Goal: Information Seeking & Learning: Learn about a topic

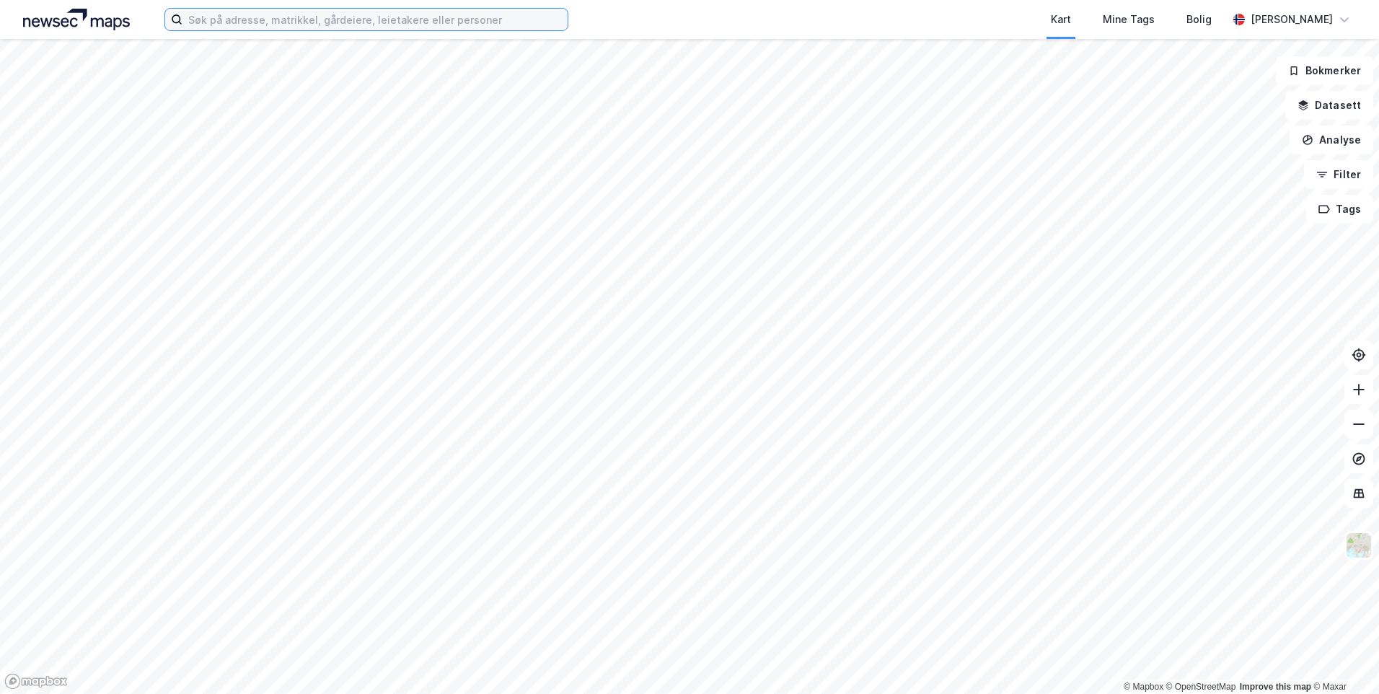
click at [437, 19] on input at bounding box center [375, 20] width 385 height 22
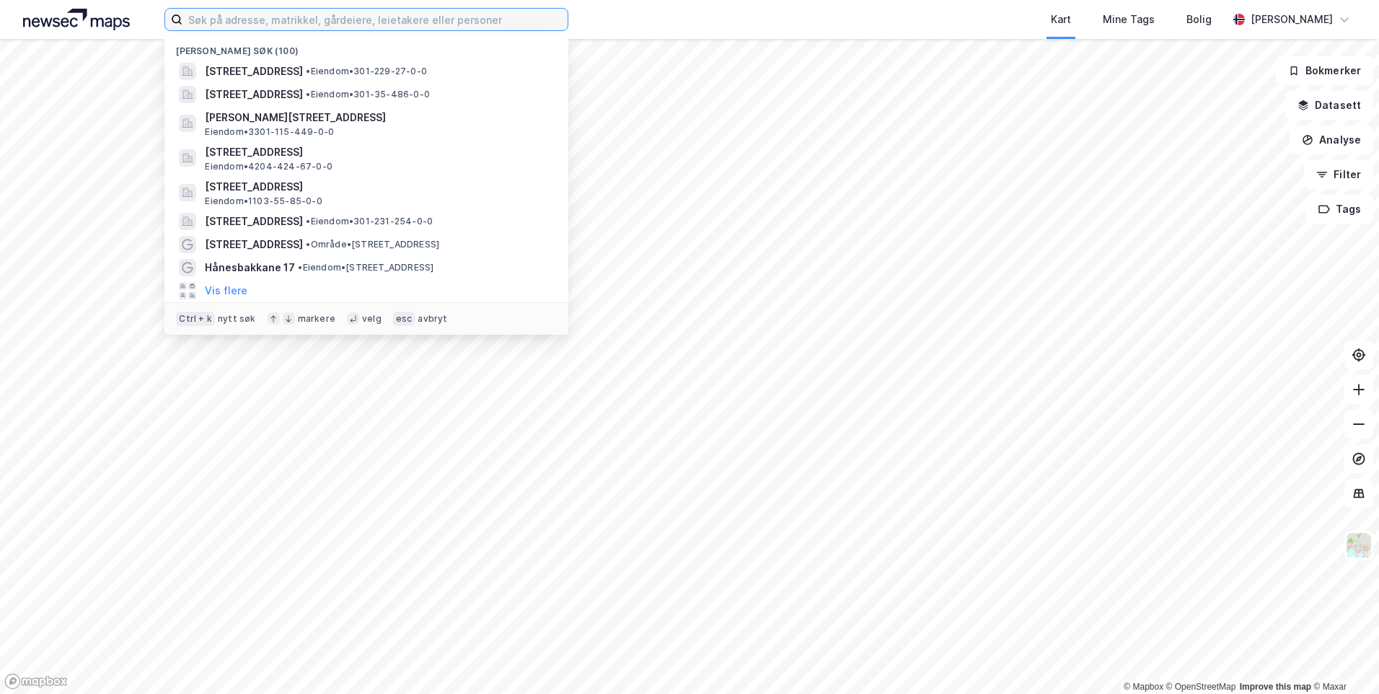
paste input "Kuholmsveien 46 A"
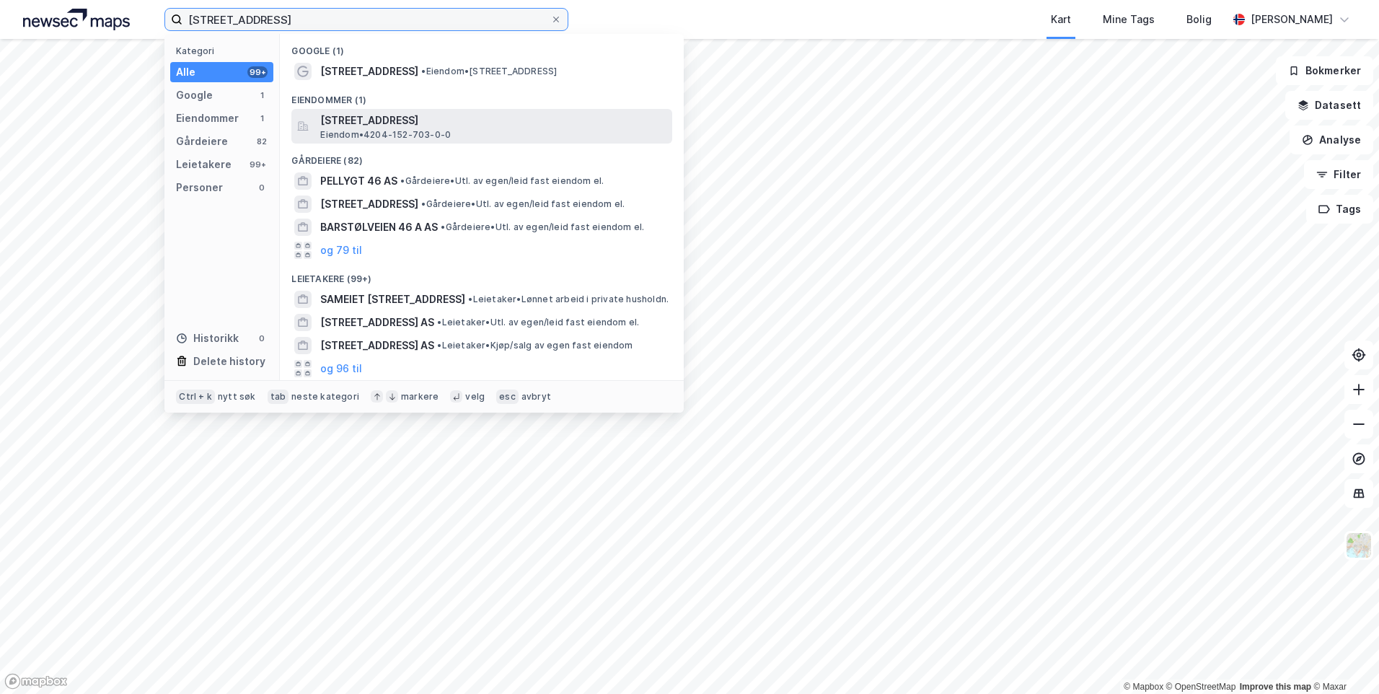
type input "Kuholmsveien 46 A"
click at [447, 123] on span "Kuholmsveien 46A, 4631, KRISTIANSAND S, KRISTIANSAND" at bounding box center [493, 120] width 346 height 17
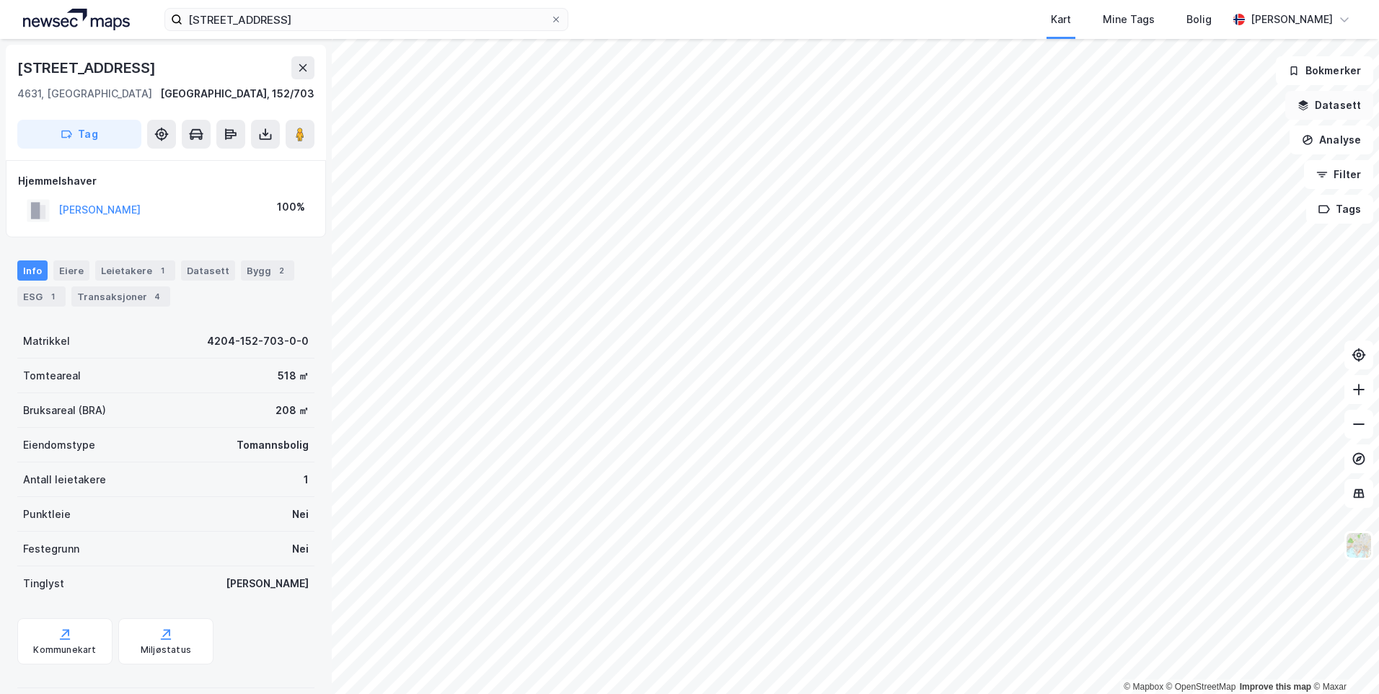
click at [1334, 112] on button "Datasett" at bounding box center [1329, 105] width 88 height 29
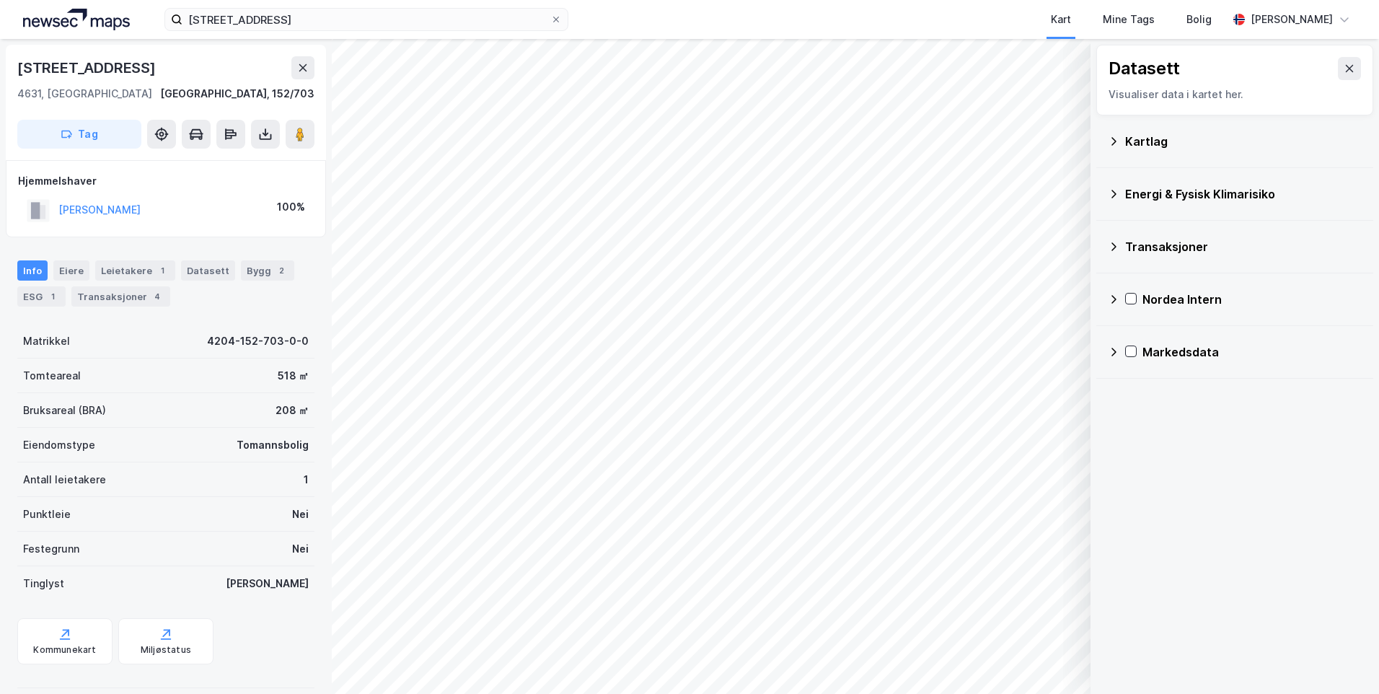
click at [1113, 138] on icon at bounding box center [1114, 141] width 5 height 8
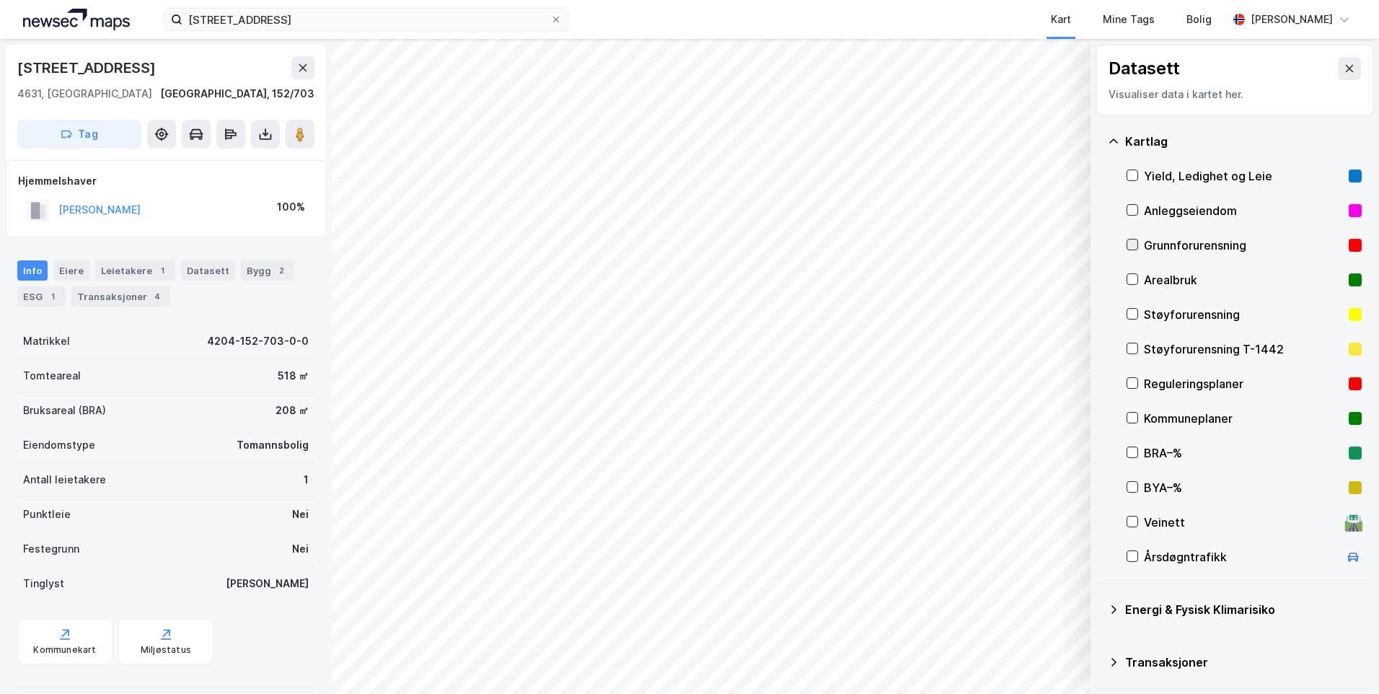
click at [1133, 245] on icon at bounding box center [1133, 244] width 8 height 5
click at [1111, 140] on icon at bounding box center [1114, 142] width 12 height 12
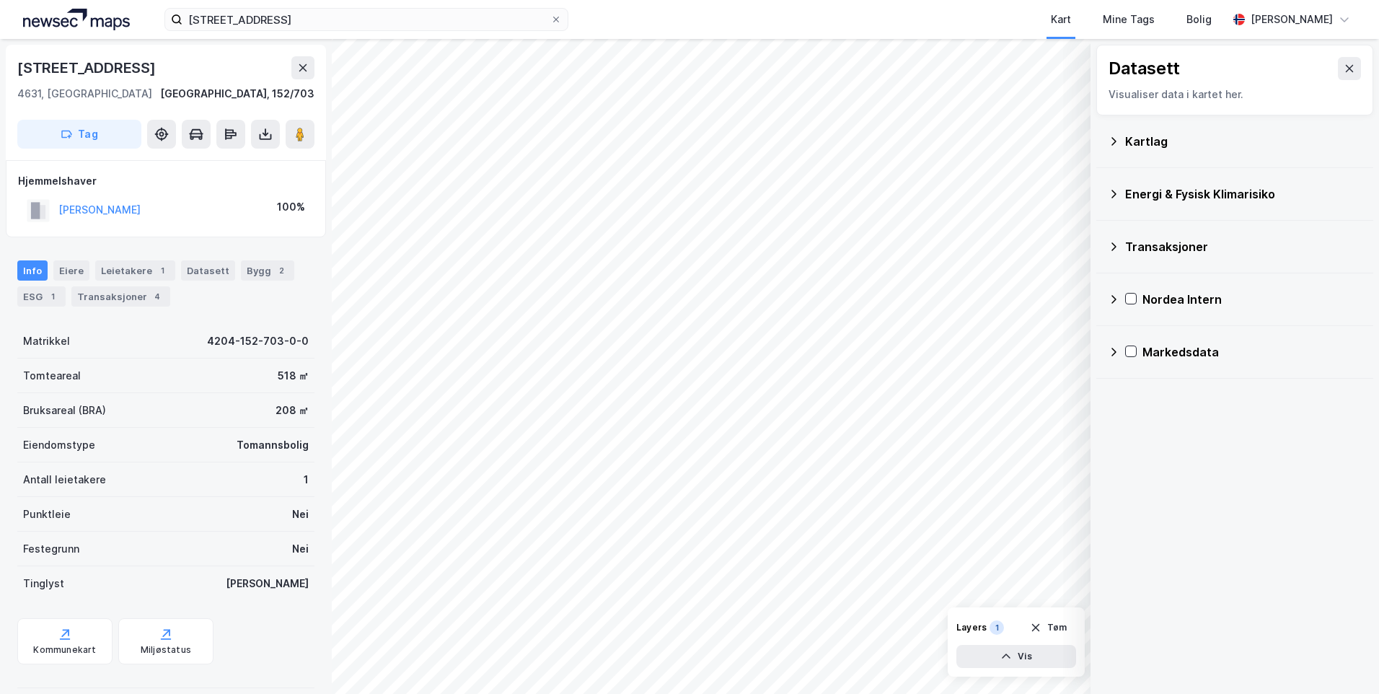
click at [1115, 190] on icon at bounding box center [1114, 194] width 12 height 12
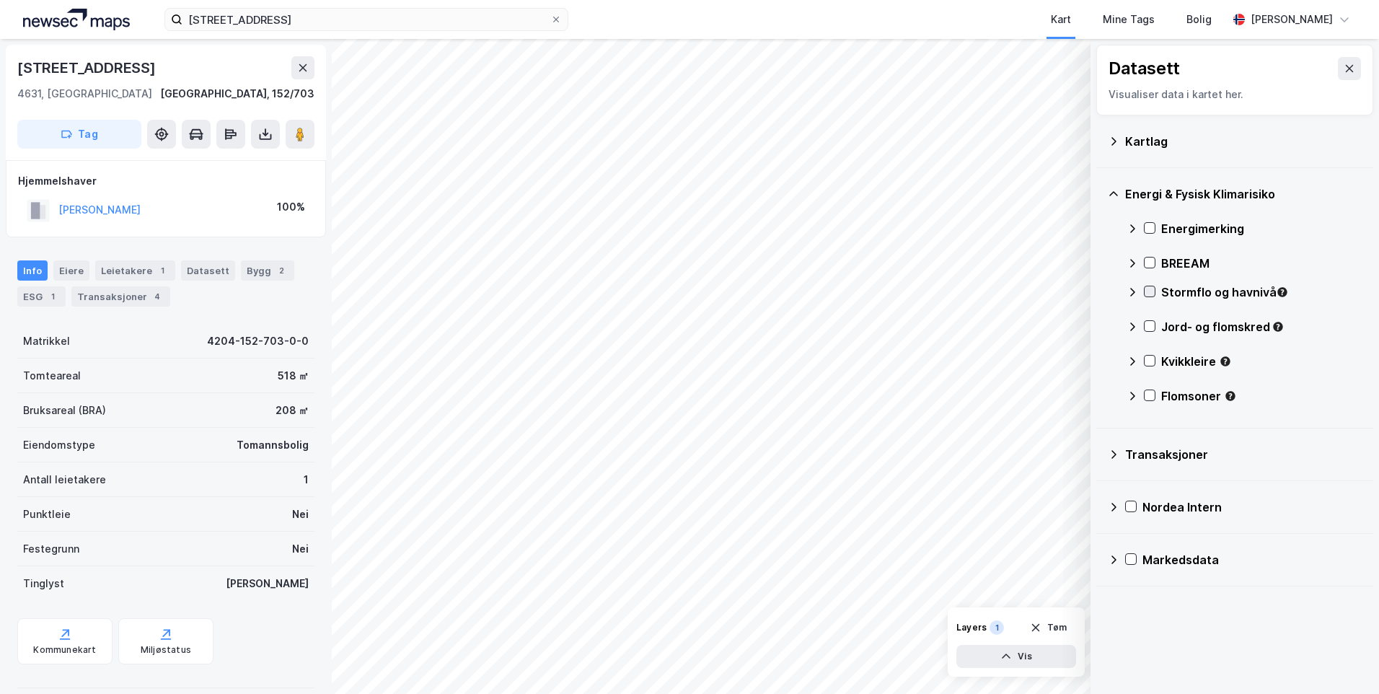
click at [1151, 286] on icon at bounding box center [1150, 291] width 10 height 10
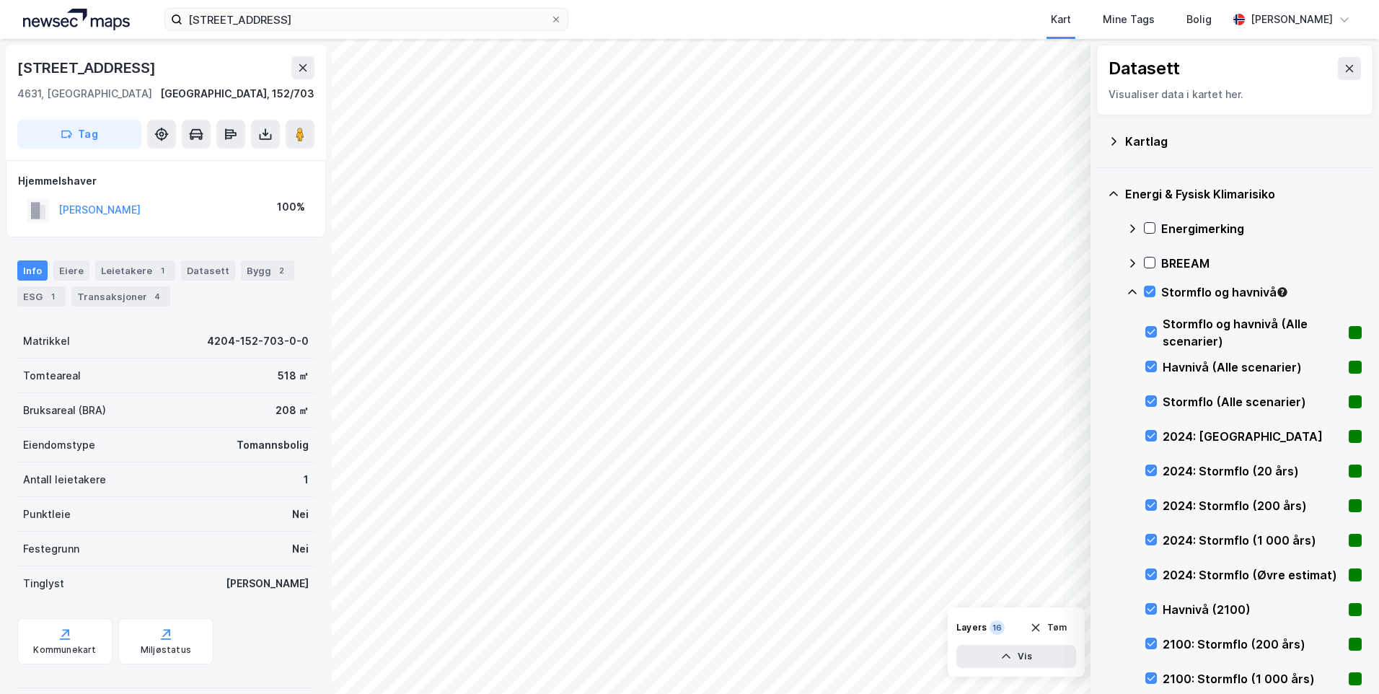
click at [1130, 289] on icon at bounding box center [1133, 292] width 12 height 12
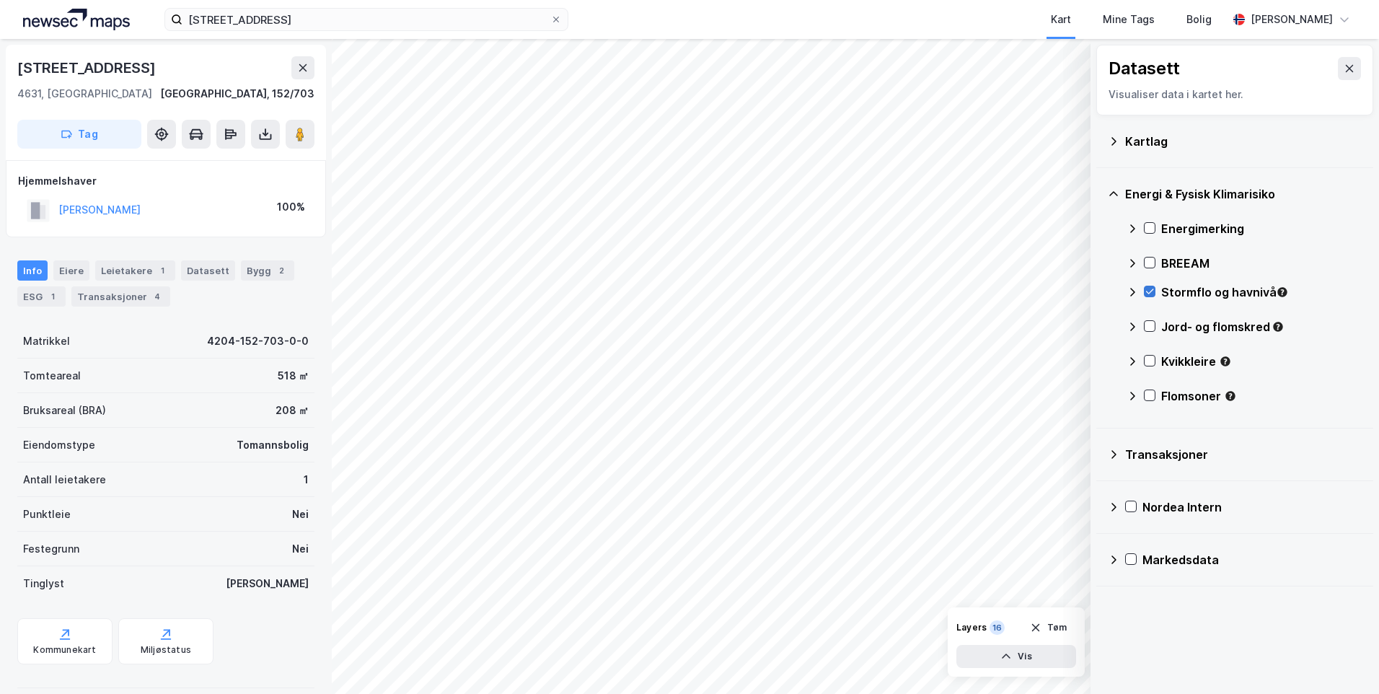
click at [1147, 286] on icon at bounding box center [1150, 291] width 10 height 10
click at [1147, 324] on icon at bounding box center [1150, 326] width 10 height 10
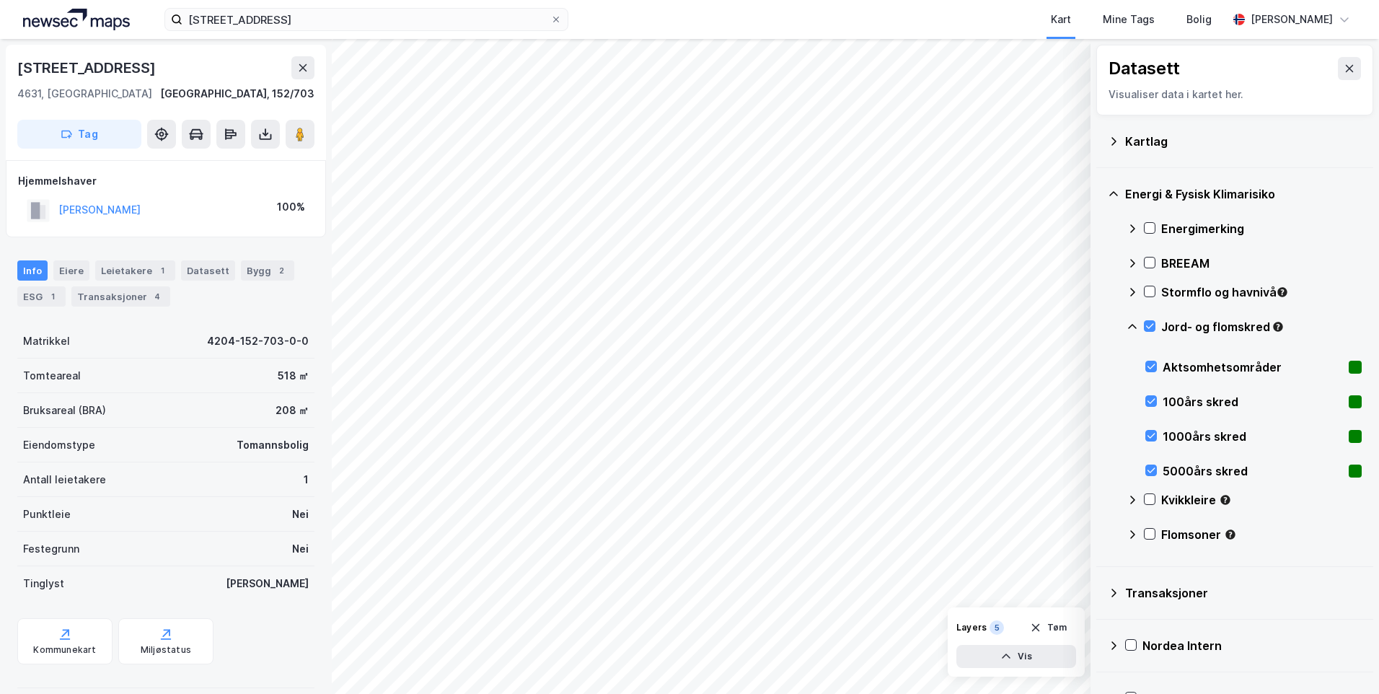
click at [1127, 324] on icon at bounding box center [1133, 327] width 12 height 12
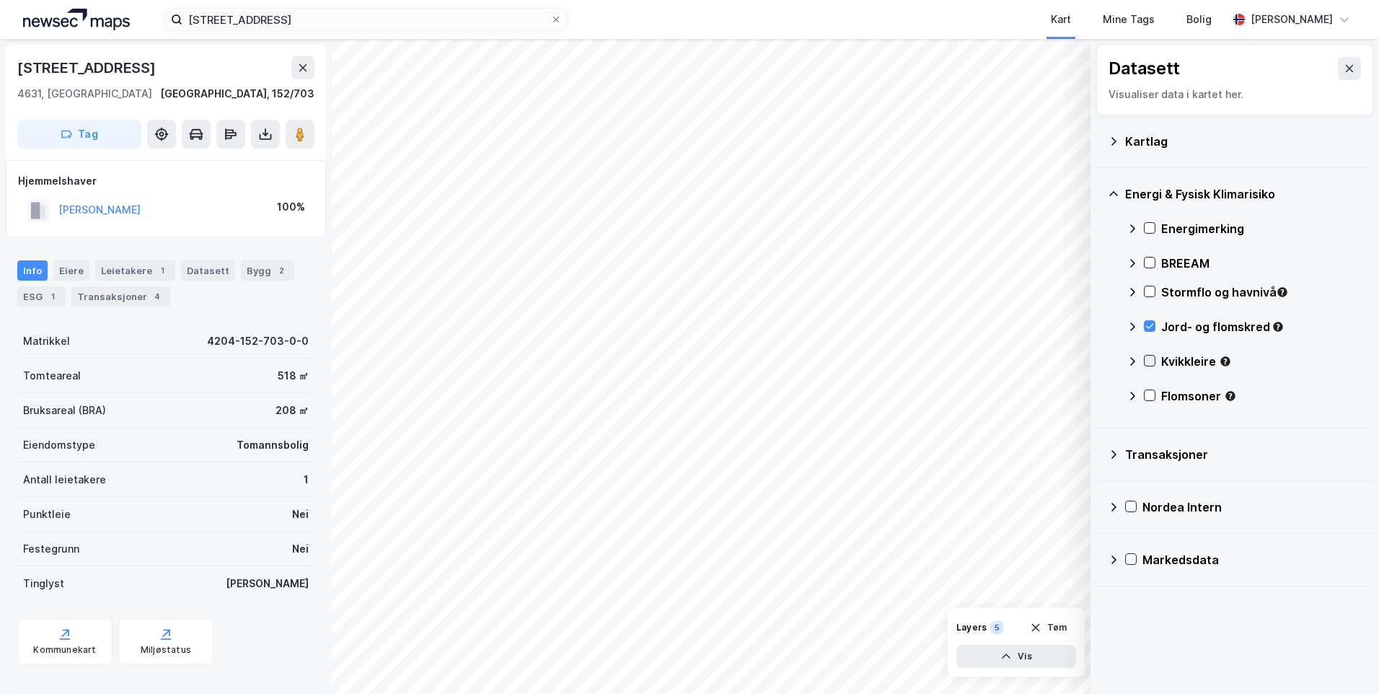
click at [1148, 361] on icon at bounding box center [1150, 361] width 10 height 10
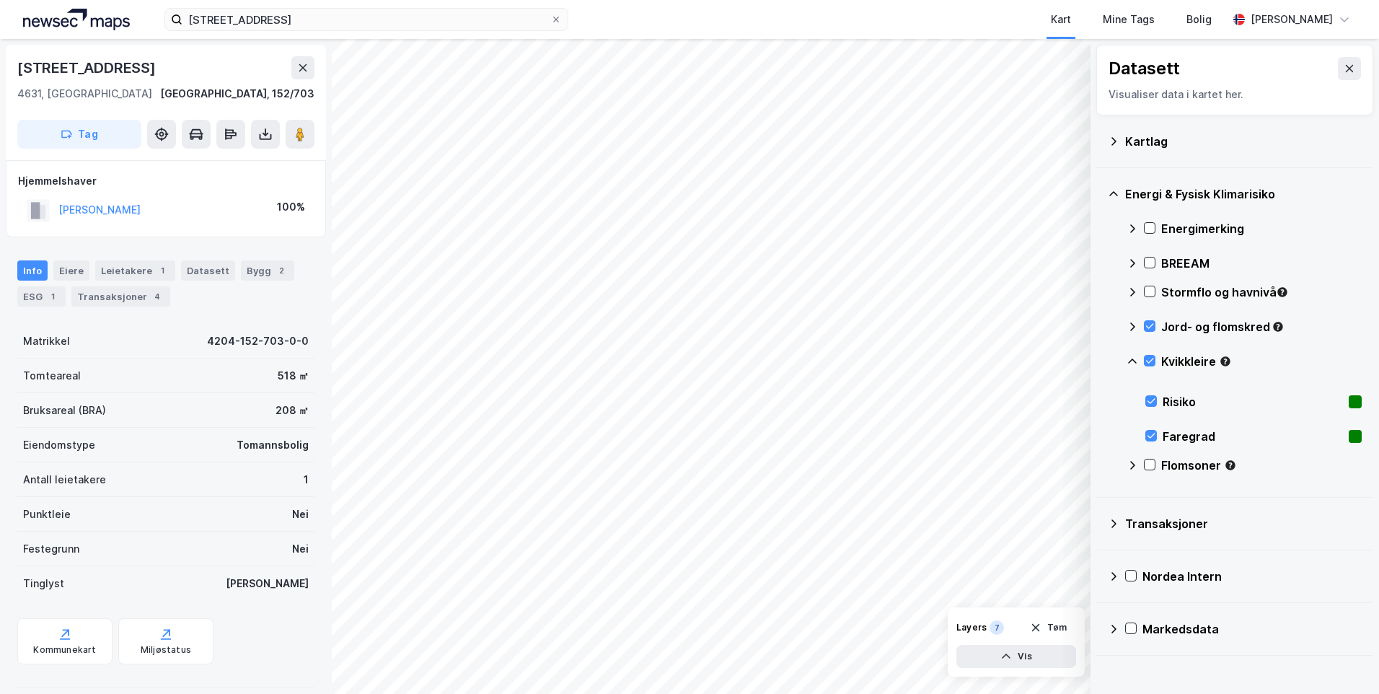
click at [1130, 358] on icon at bounding box center [1133, 362] width 12 height 12
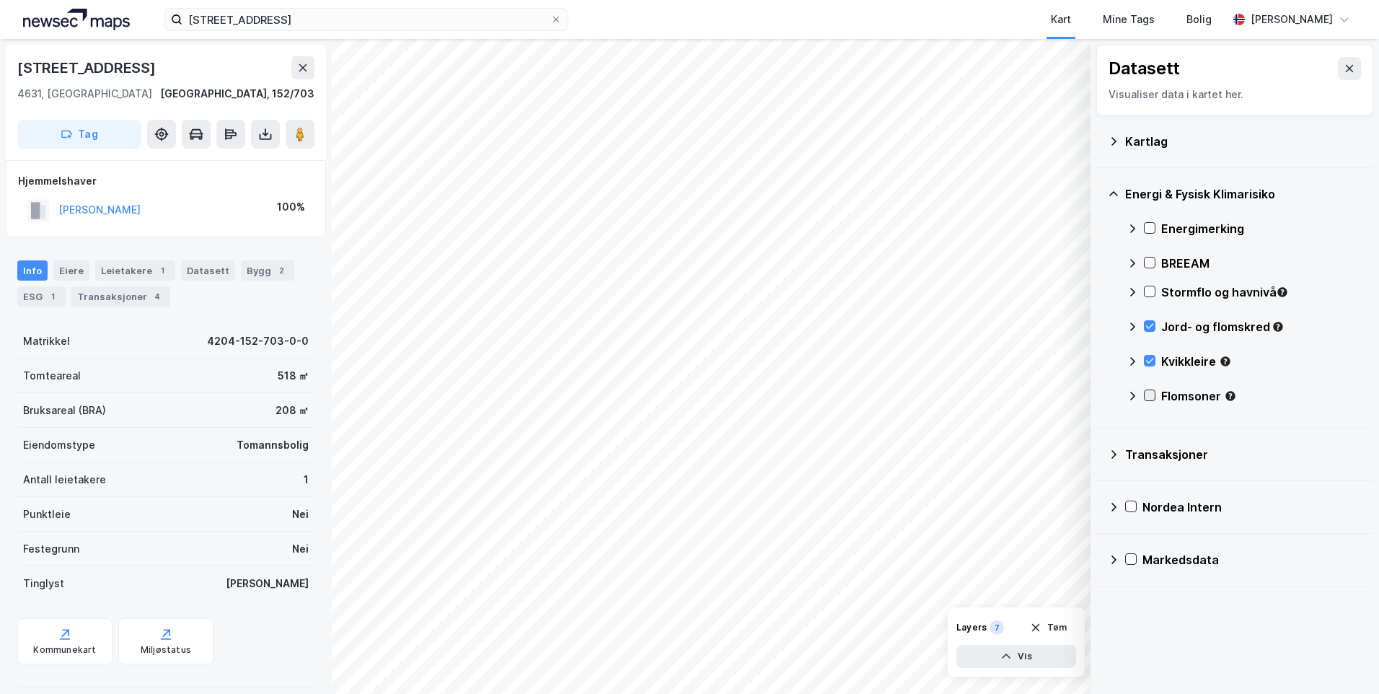
click at [1149, 390] on icon at bounding box center [1150, 395] width 10 height 10
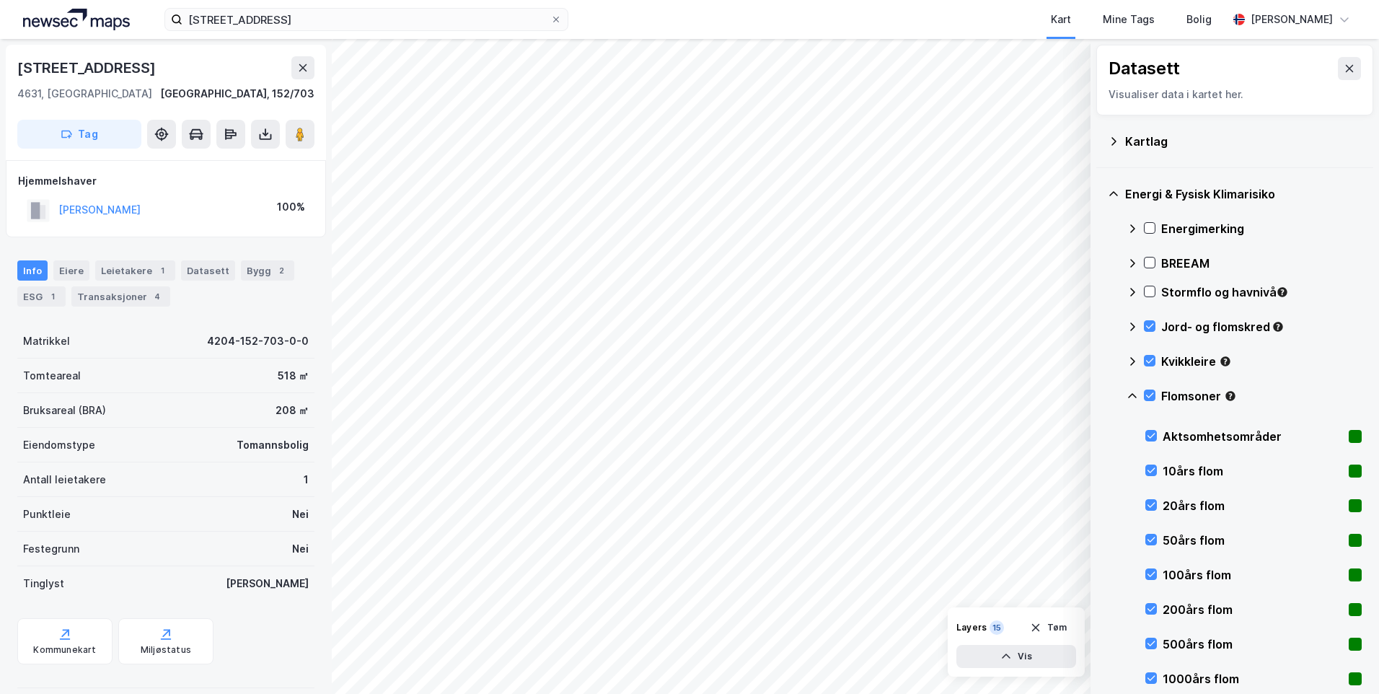
click at [1127, 397] on icon at bounding box center [1133, 396] width 12 height 12
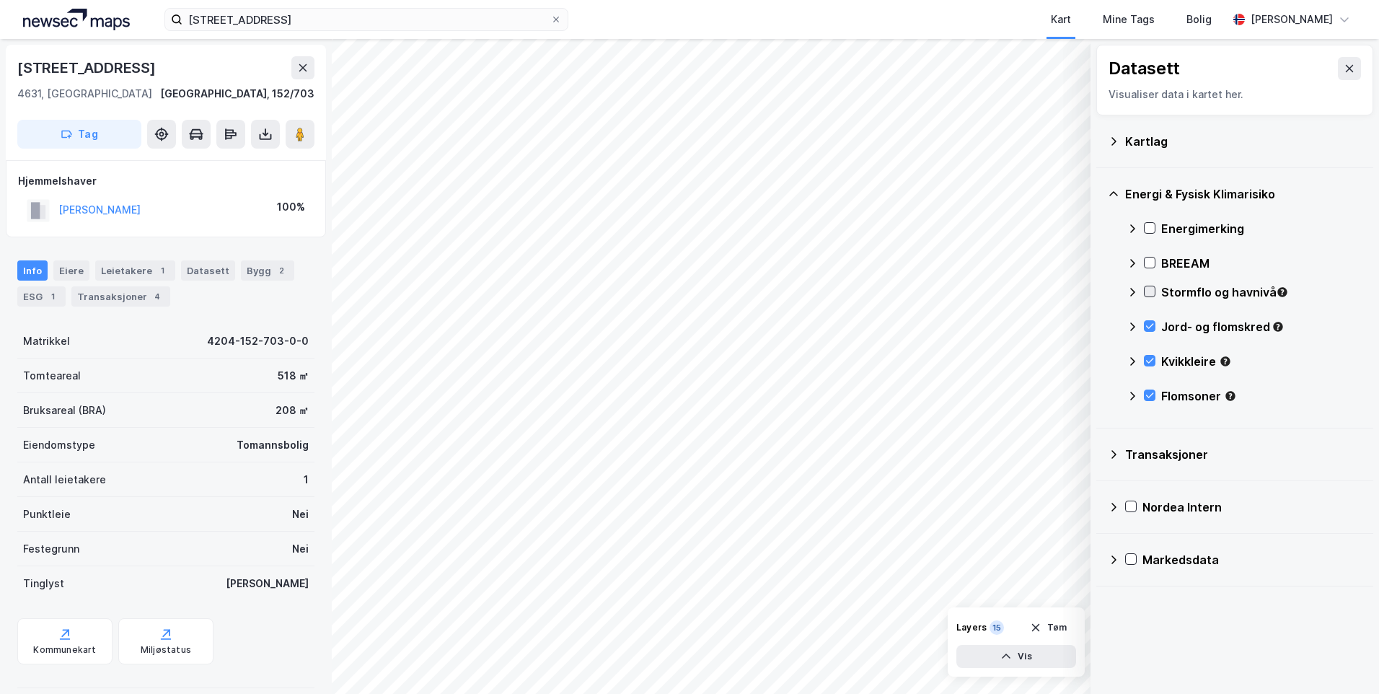
click at [1151, 289] on icon at bounding box center [1150, 291] width 10 height 10
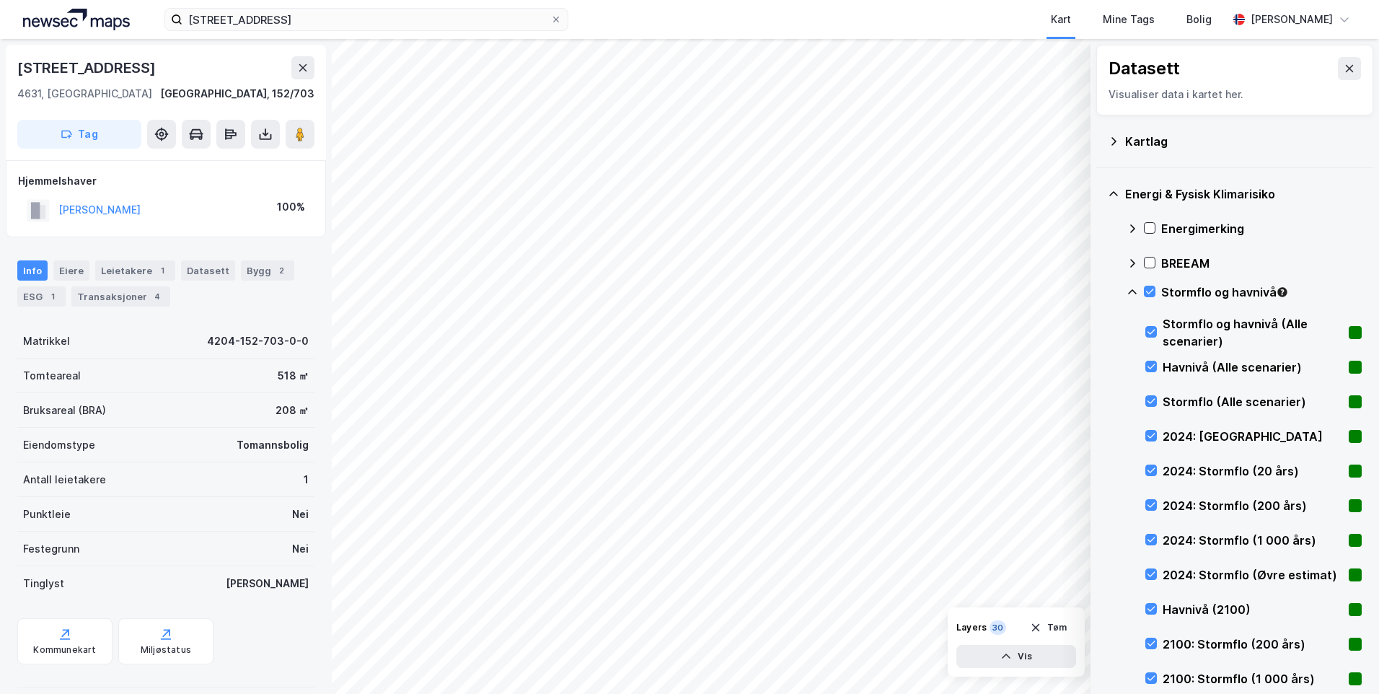
click at [1130, 291] on icon at bounding box center [1133, 292] width 12 height 12
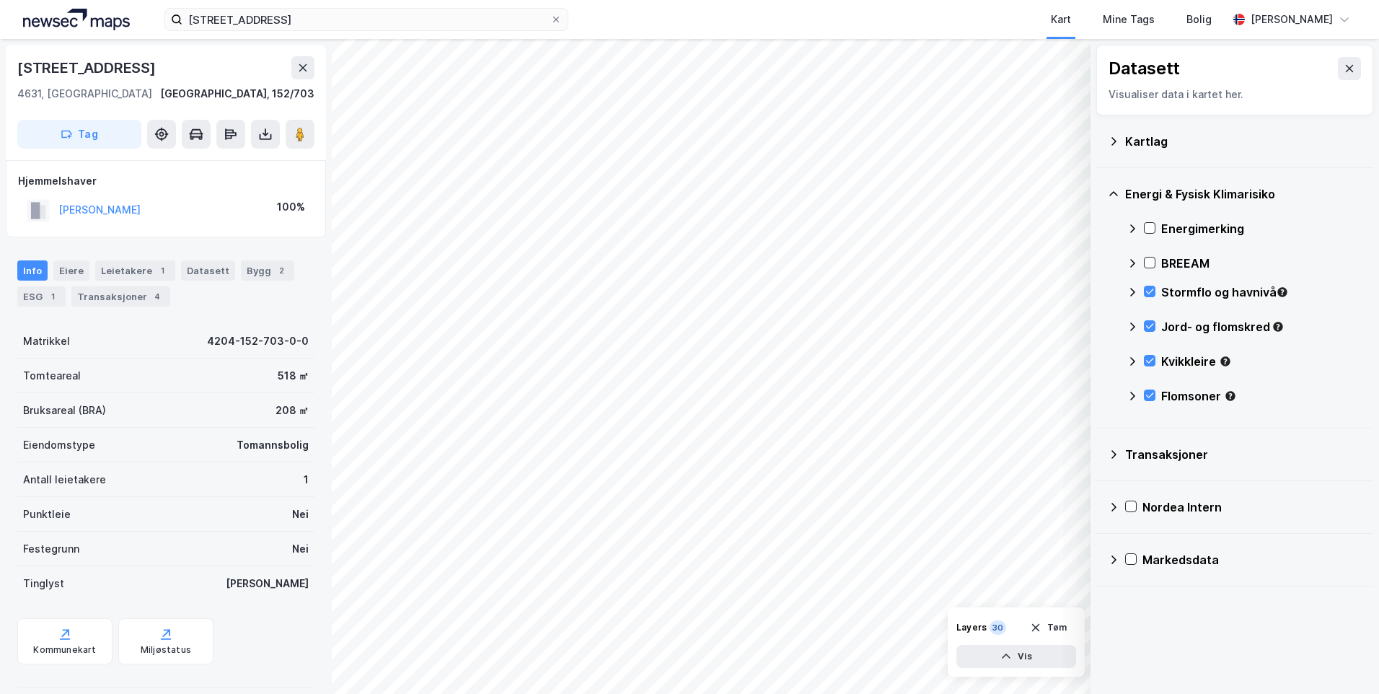
click at [1132, 225] on icon at bounding box center [1132, 228] width 5 height 9
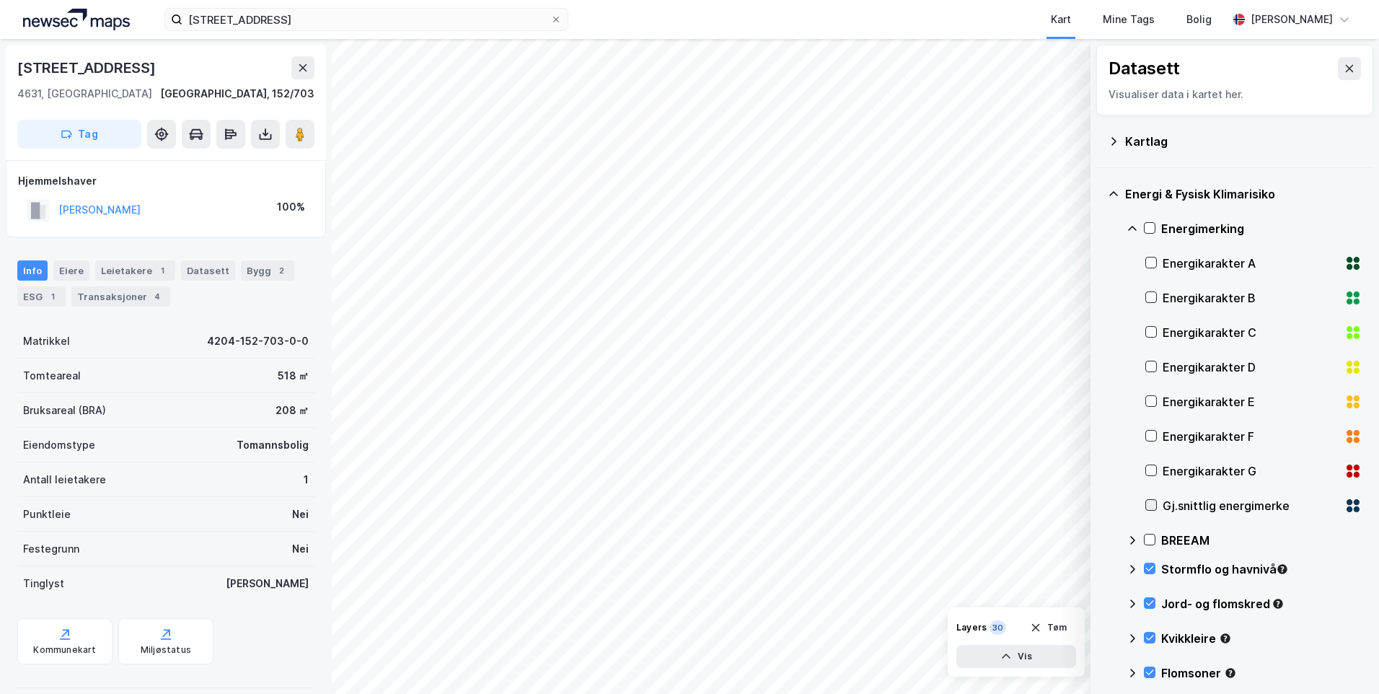
click at [1154, 506] on icon at bounding box center [1151, 505] width 10 height 10
click at [1129, 224] on icon at bounding box center [1133, 229] width 12 height 12
